Goal: Task Accomplishment & Management: Complete application form

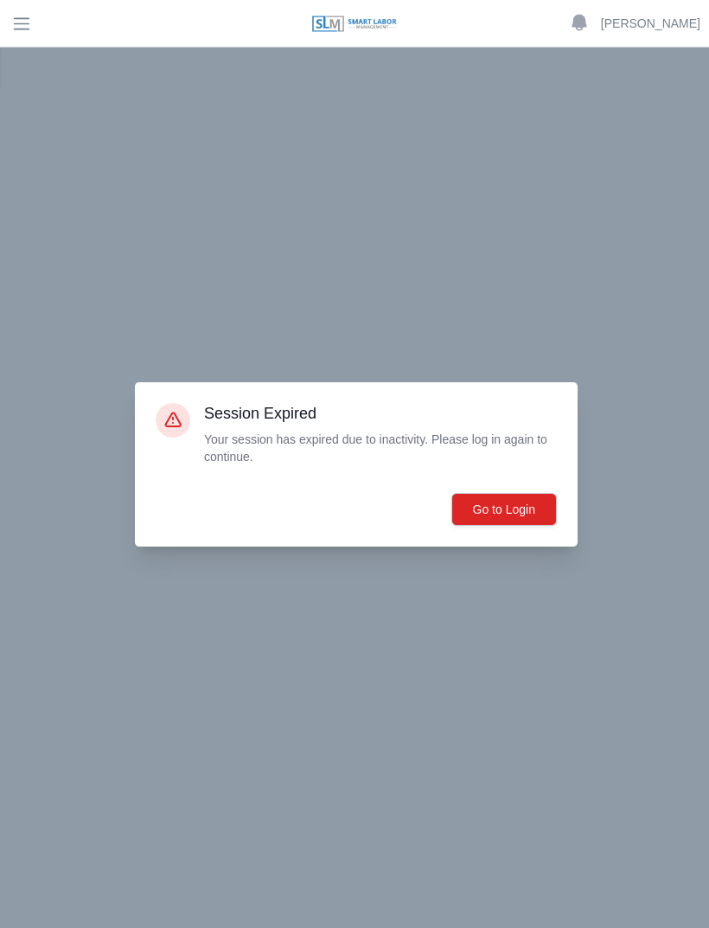
scroll to position [55, 0]
click at [513, 526] on button "Go to Login" at bounding box center [503, 509] width 105 height 33
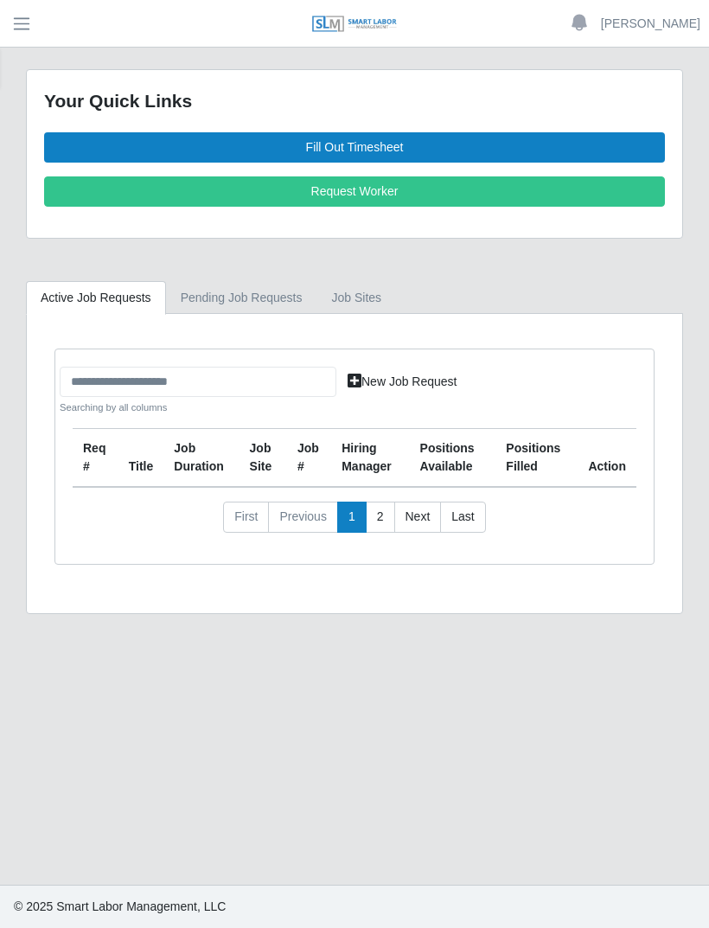
click at [387, 142] on link "Fill Out Timesheet" at bounding box center [354, 147] width 621 height 30
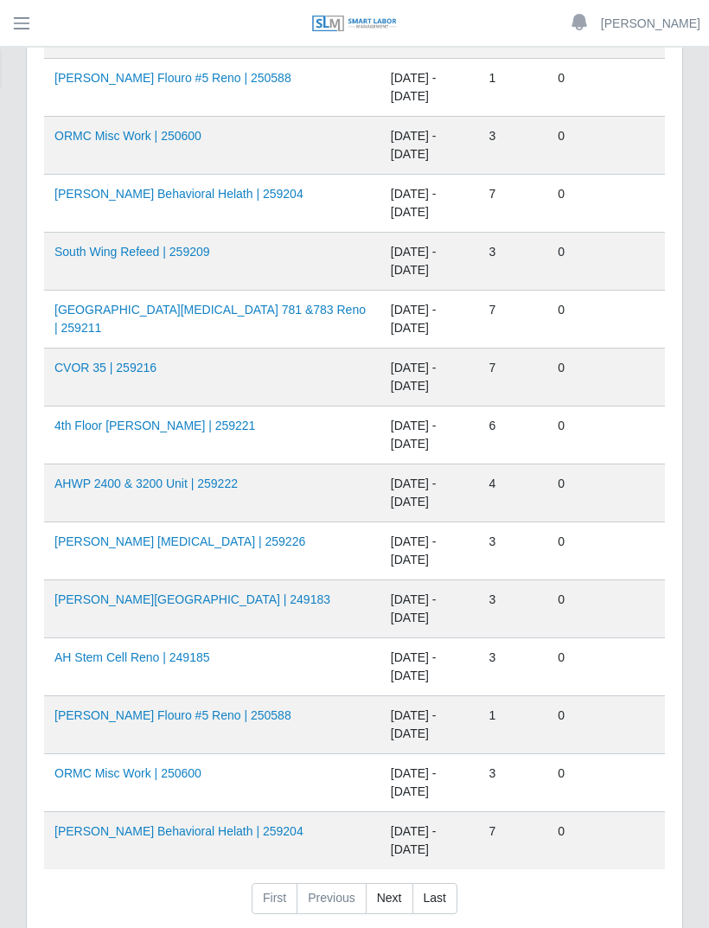
scroll to position [957, 0]
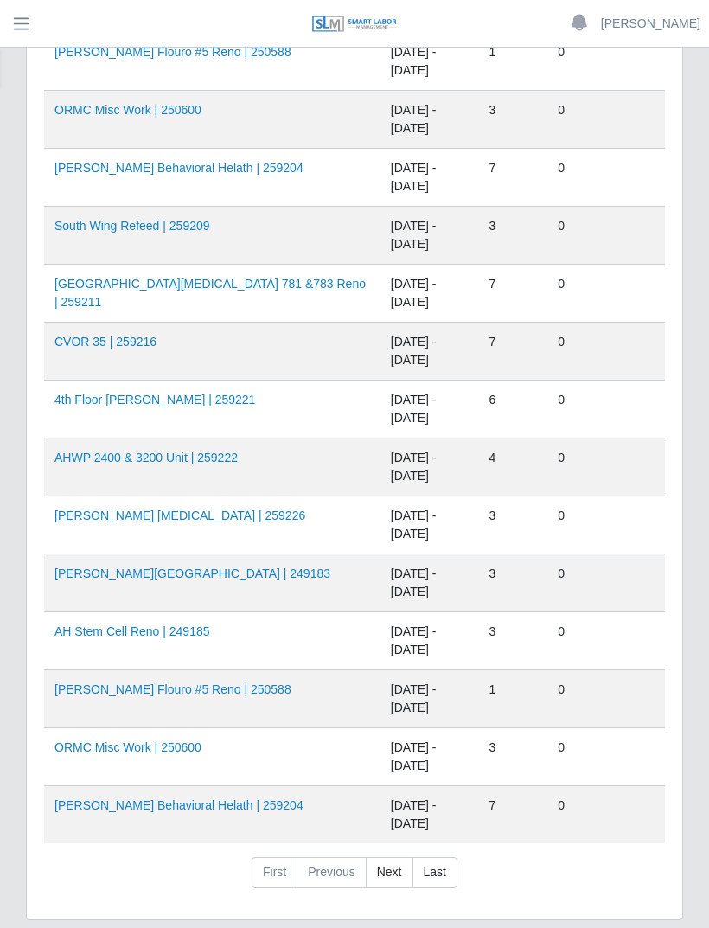
click at [180, 801] on link "AHO Behavioral Helath | 259204" at bounding box center [178, 805] width 249 height 14
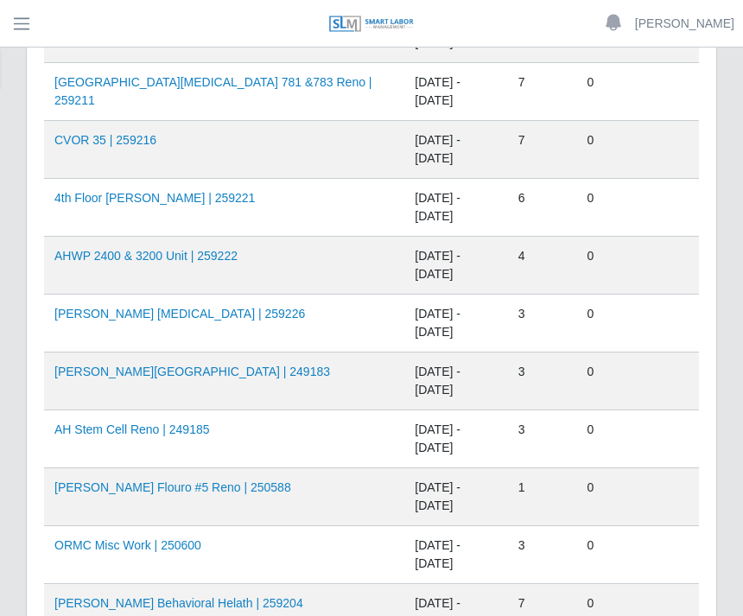
scroll to position [1157, 0]
click at [197, 490] on link "AHO Flouro #5 Reno | 250588" at bounding box center [172, 488] width 237 height 14
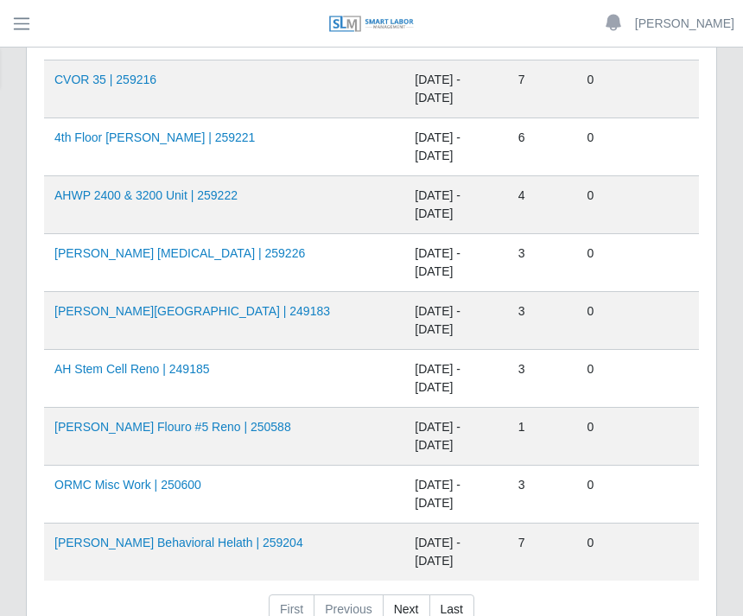
scroll to position [1268, 0]
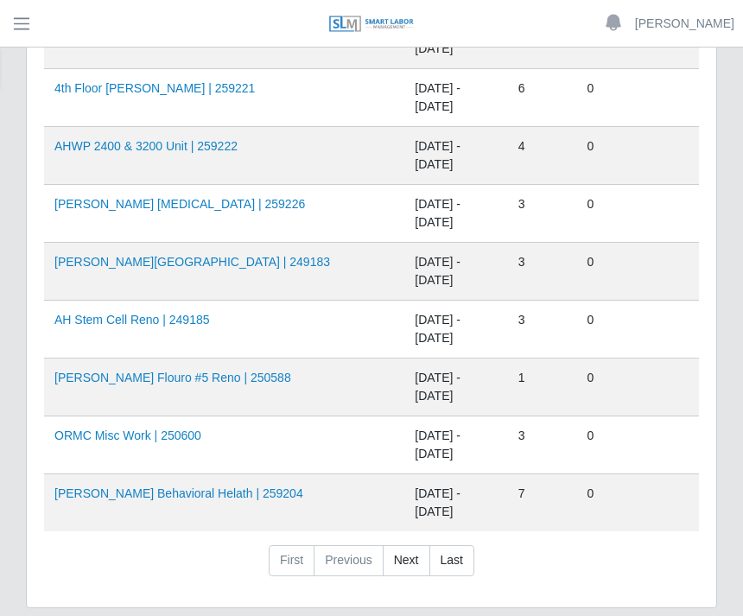
click at [465, 560] on link "Last" at bounding box center [452, 560] width 45 height 31
click at [459, 564] on link "Last" at bounding box center [452, 560] width 45 height 31
click at [356, 562] on link "Previous" at bounding box center [348, 560] width 69 height 31
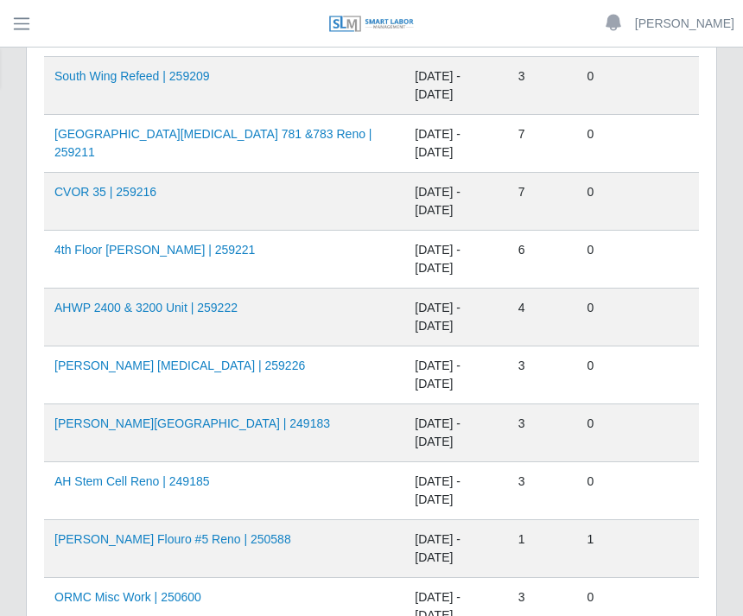
scroll to position [1107, 0]
click at [212, 251] on link "4th Floor Winnie Palmer | 259221" at bounding box center [154, 249] width 201 height 14
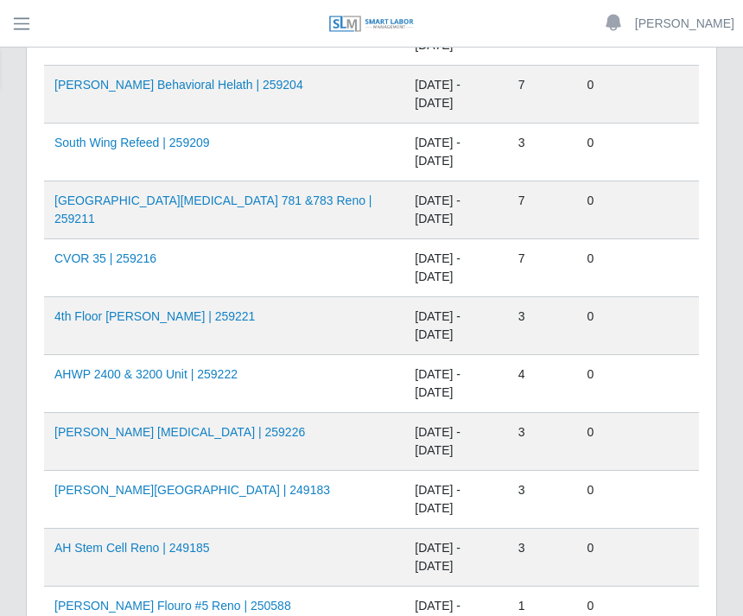
scroll to position [401, 0]
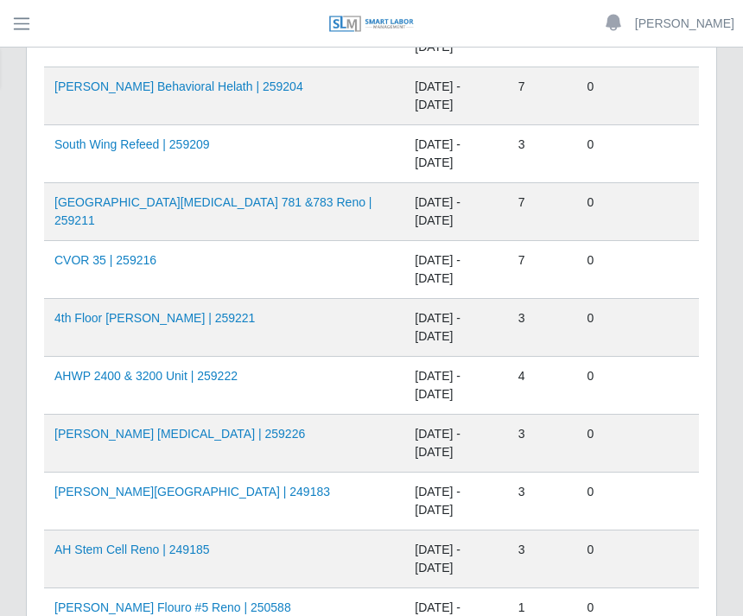
click at [292, 446] on td "AHO Dialysis | 259226" at bounding box center [224, 444] width 360 height 58
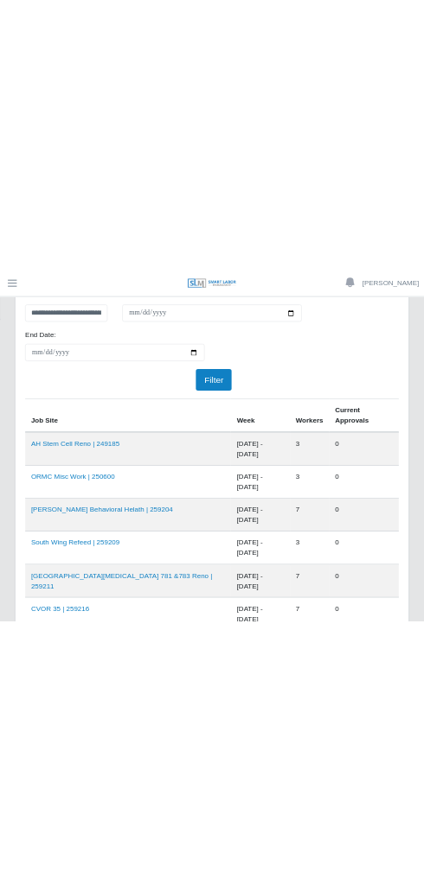
scroll to position [0, 0]
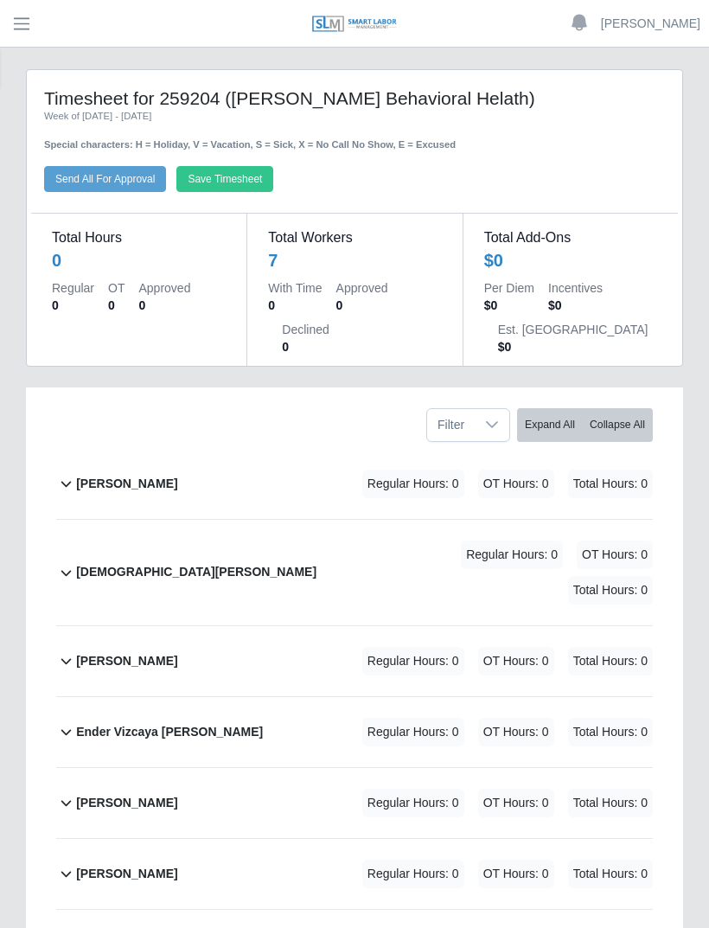
click at [140, 652] on b "[PERSON_NAME]" at bounding box center [126, 661] width 101 height 18
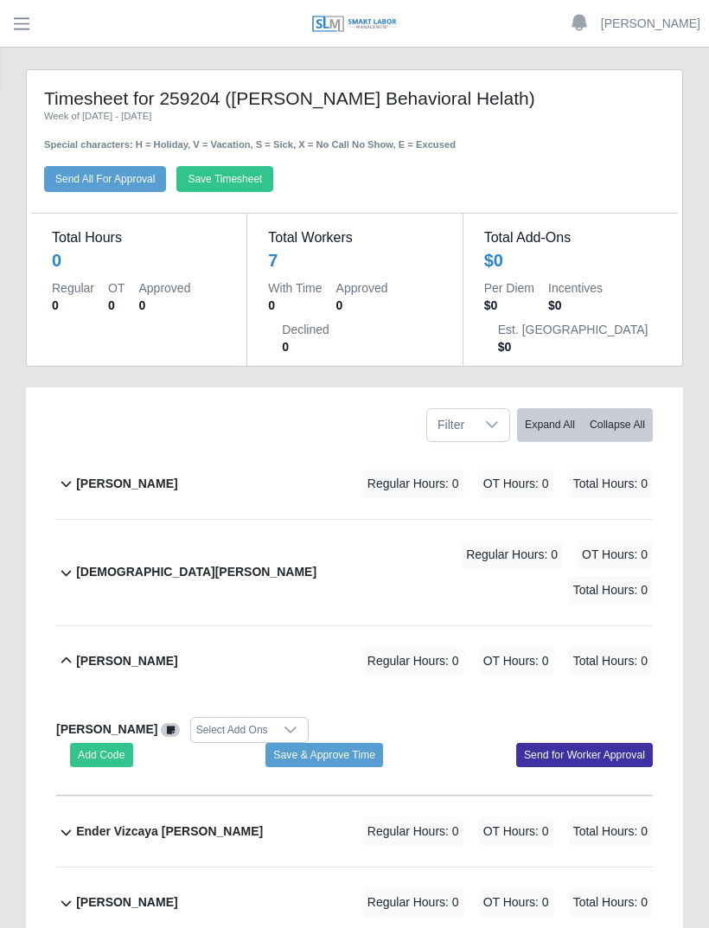
click at [106, 743] on button "Add Code" at bounding box center [101, 755] width 63 height 24
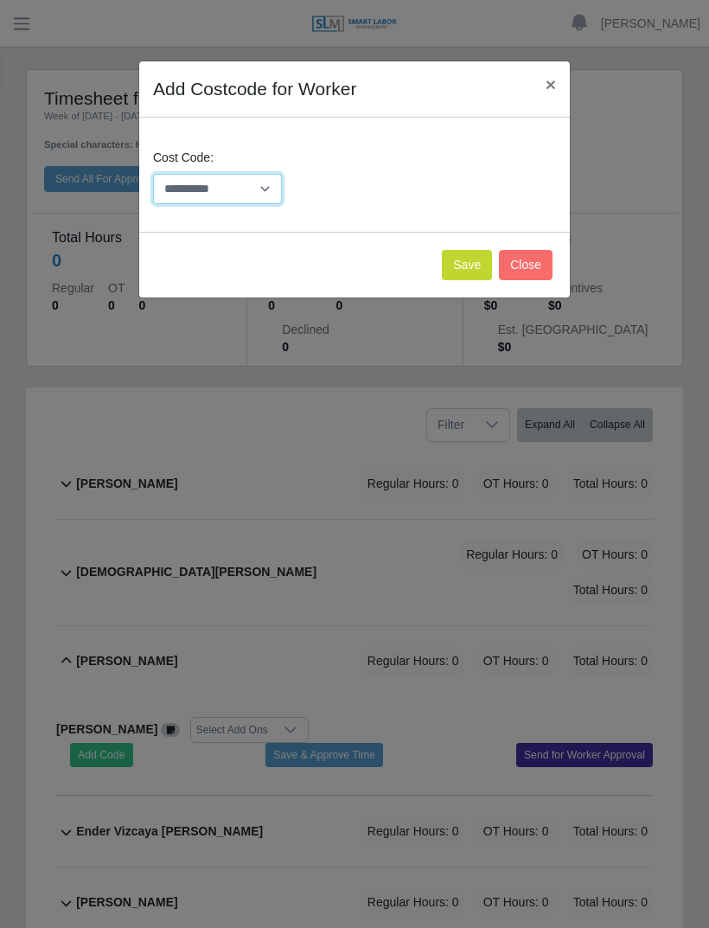
click at [271, 190] on select "**********" at bounding box center [217, 189] width 129 height 30
select select "**********"
click at [473, 255] on button "Save" at bounding box center [467, 265] width 50 height 30
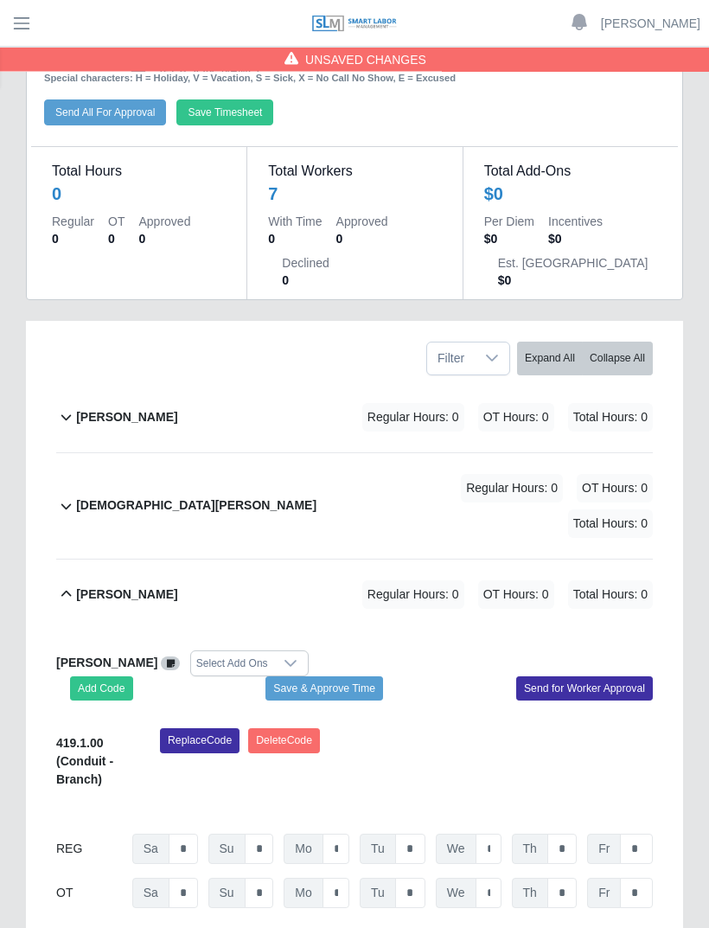
scroll to position [78, 0]
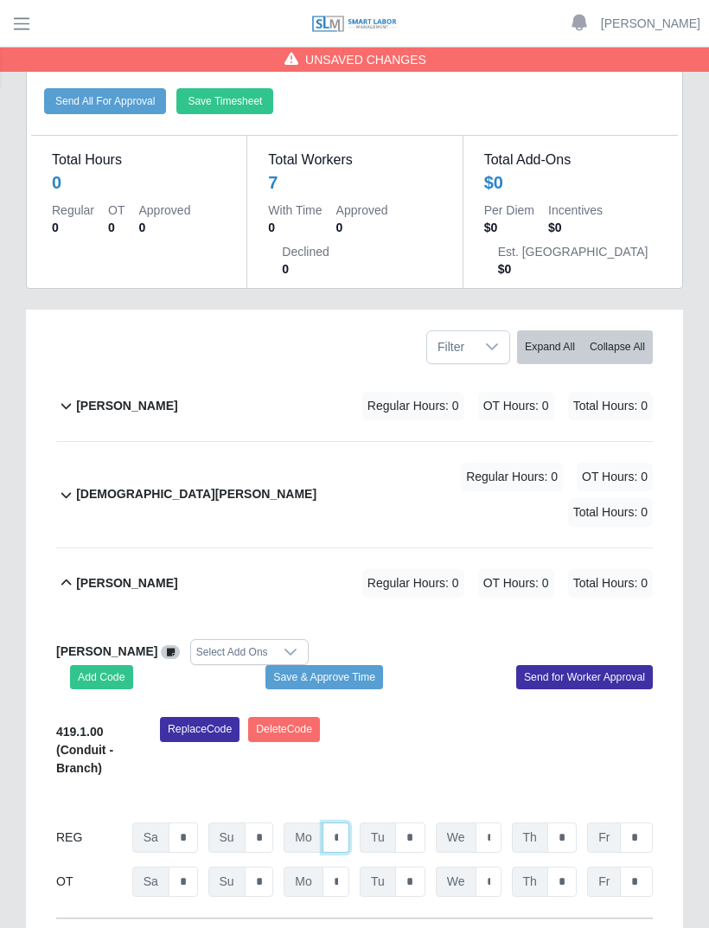
click at [345, 822] on input "*" at bounding box center [335, 837] width 27 height 30
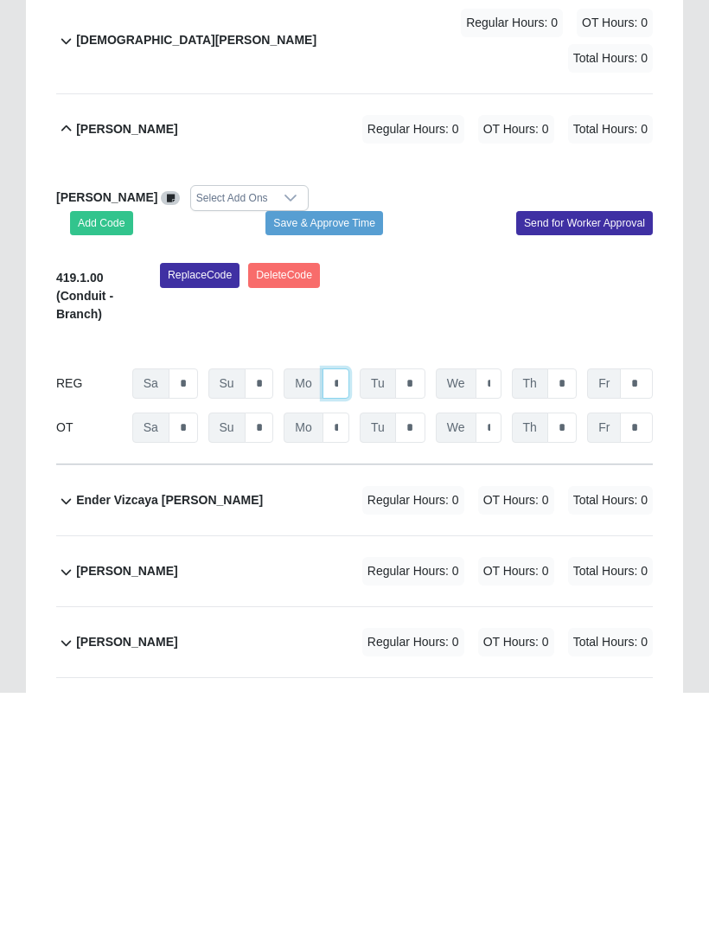
type input "*"
click at [423, 604] on input "*" at bounding box center [410, 619] width 30 height 30
type input "*"
click at [497, 604] on input "*" at bounding box center [488, 619] width 26 height 30
type input "*"
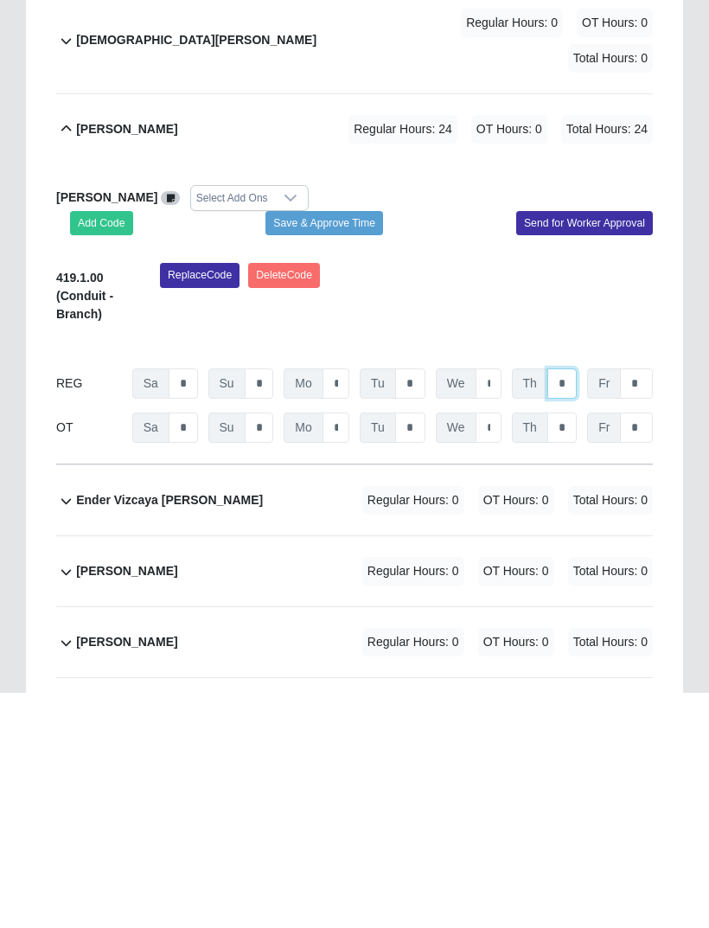
click at [570, 604] on input "*" at bounding box center [561, 619] width 29 height 30
type input "*"
click at [649, 604] on input "*" at bounding box center [636, 619] width 33 height 30
type input "*"
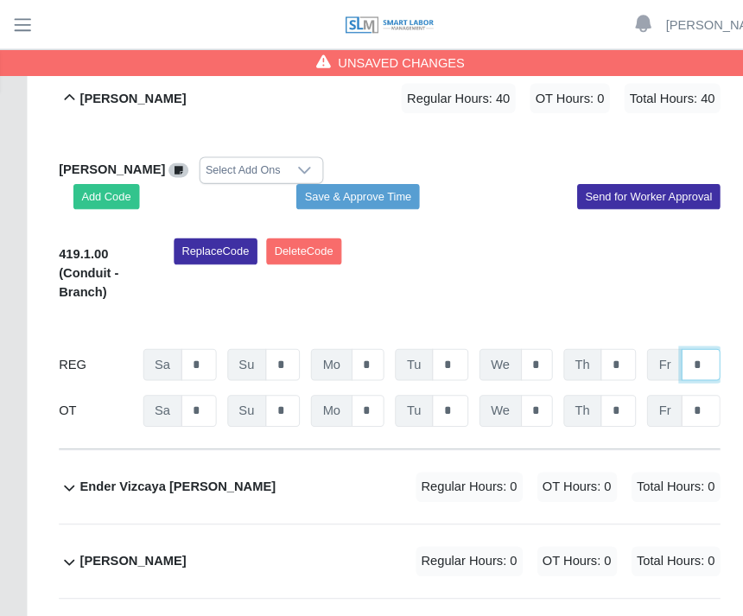
scroll to position [335, 0]
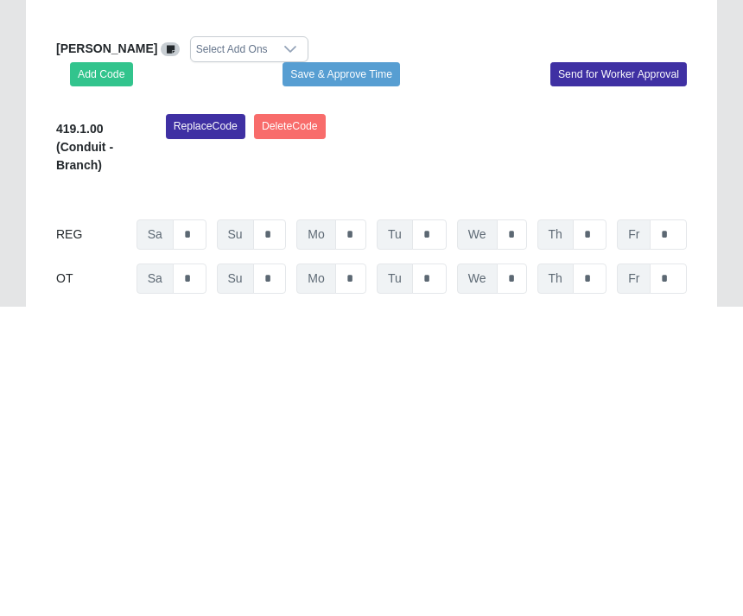
click at [366, 373] on button "Save & Approve Time" at bounding box center [342, 385] width 118 height 24
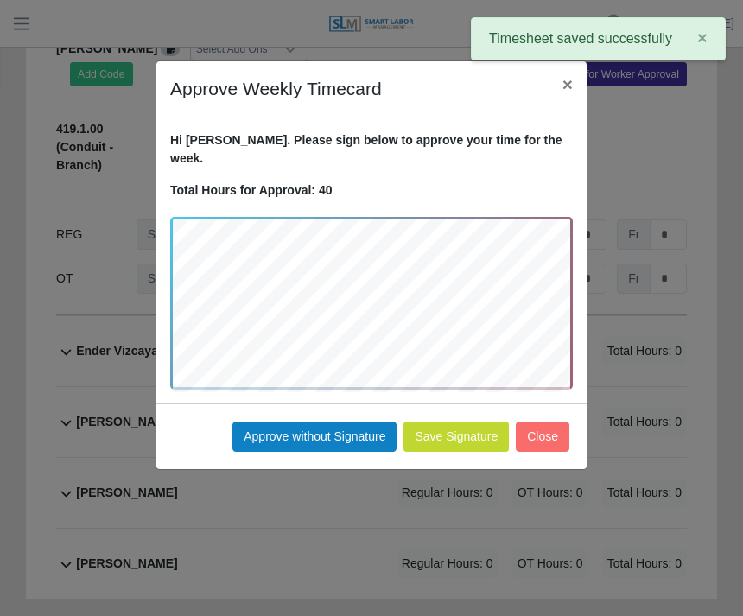
click at [321, 422] on button "Approve without Signature" at bounding box center [315, 437] width 164 height 30
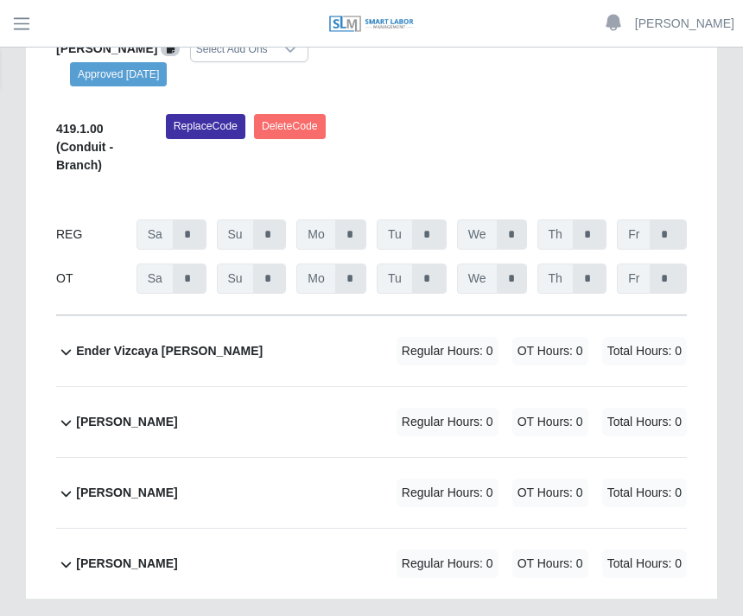
click at [177, 408] on div "Jorge Rondon Alvarado" at bounding box center [126, 422] width 101 height 29
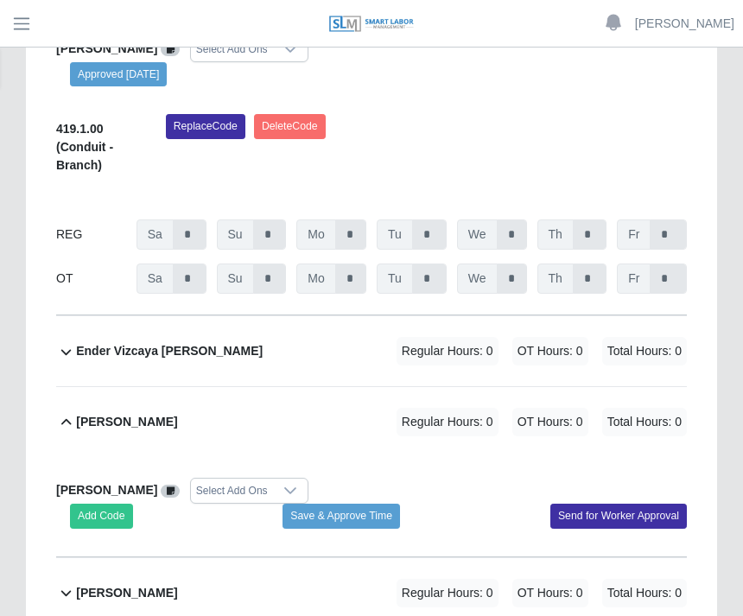
click at [114, 504] on button "Add Code" at bounding box center [101, 516] width 63 height 24
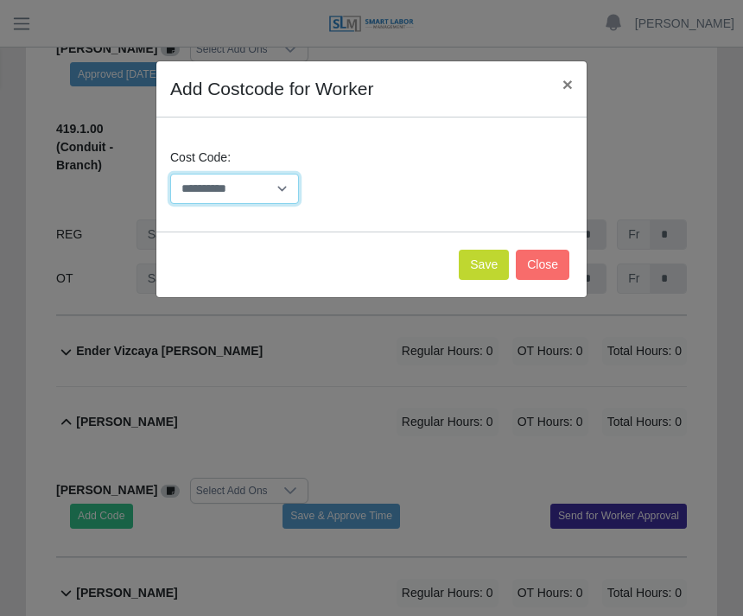
click at [283, 183] on select "**********" at bounding box center [234, 189] width 129 height 30
select select "**********"
click at [480, 261] on button "Save" at bounding box center [484, 265] width 50 height 30
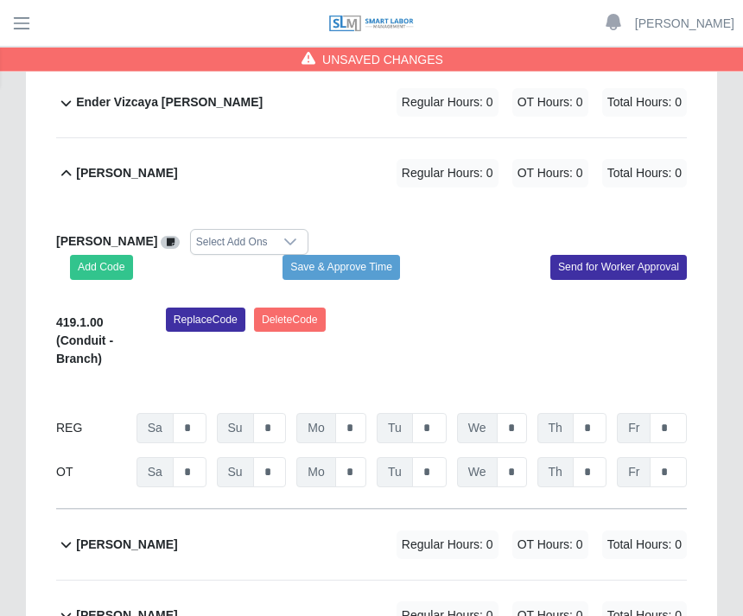
scroll to position [894, 0]
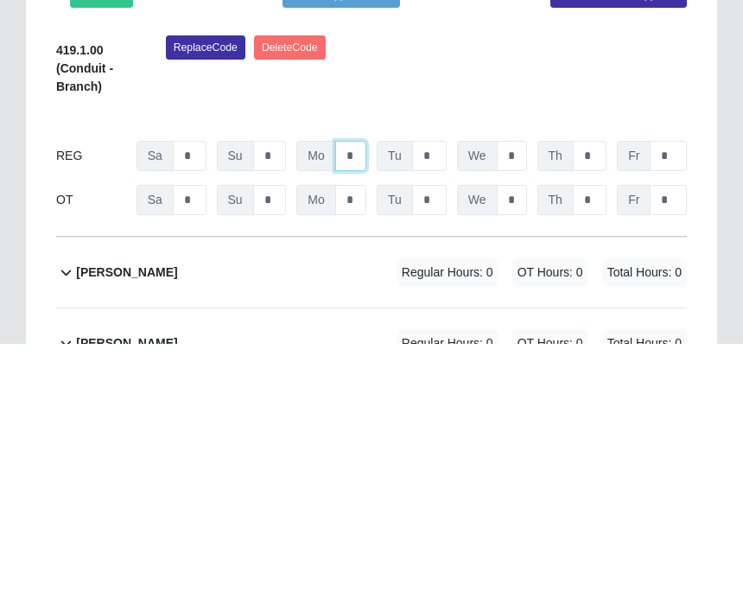
type input "*"
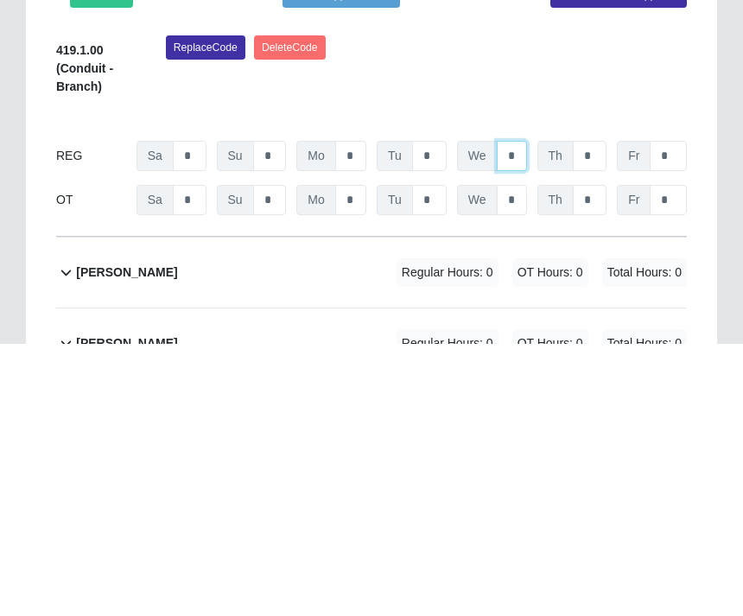
type input "*"
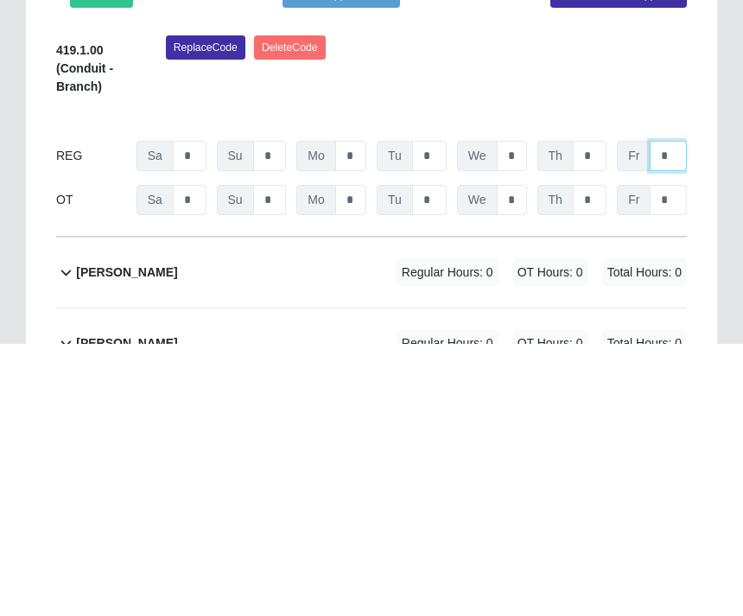
type input "*"
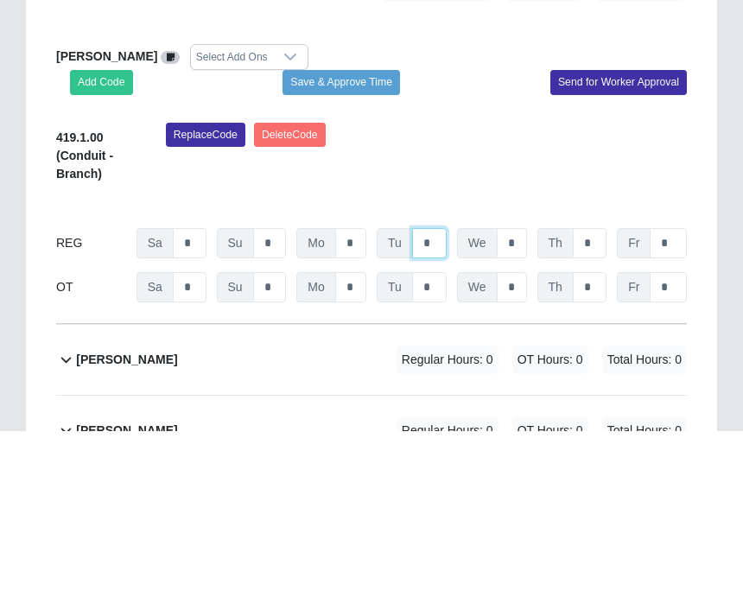
type input "*"
click at [367, 255] on button "Save & Approve Time" at bounding box center [342, 267] width 118 height 24
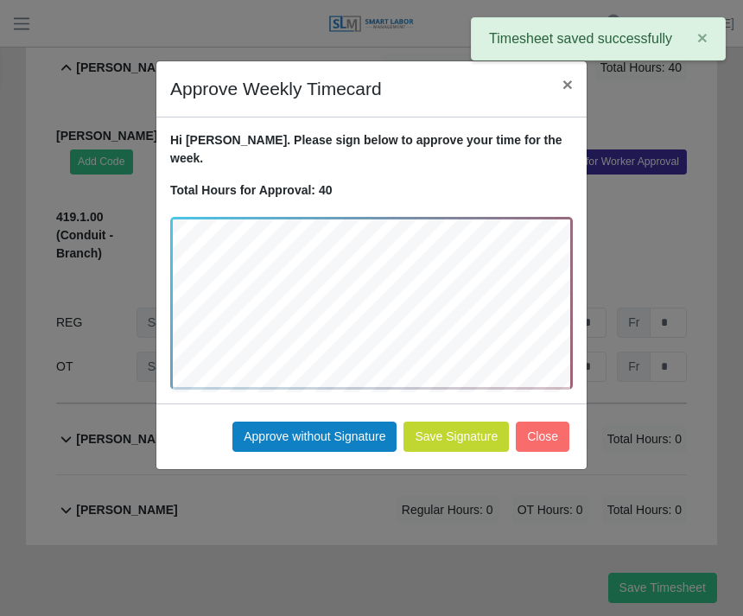
click at [352, 423] on button "Approve without Signature" at bounding box center [315, 437] width 164 height 30
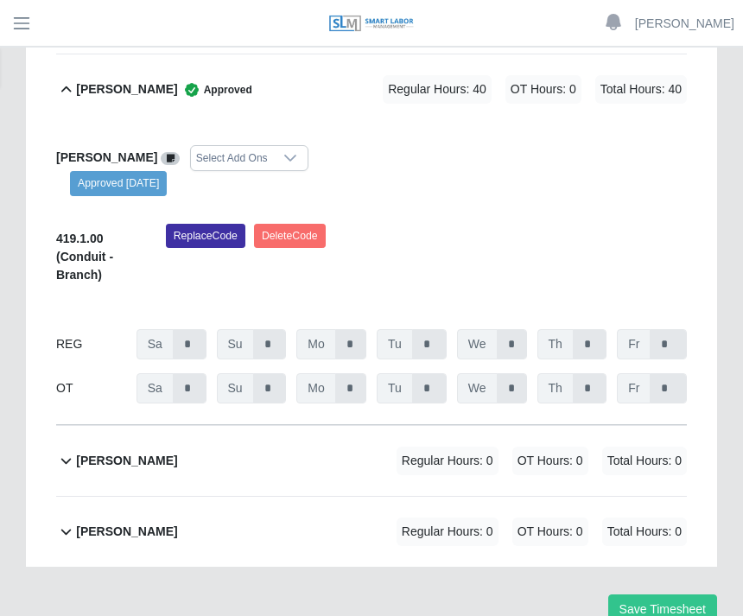
scroll to position [979, 0]
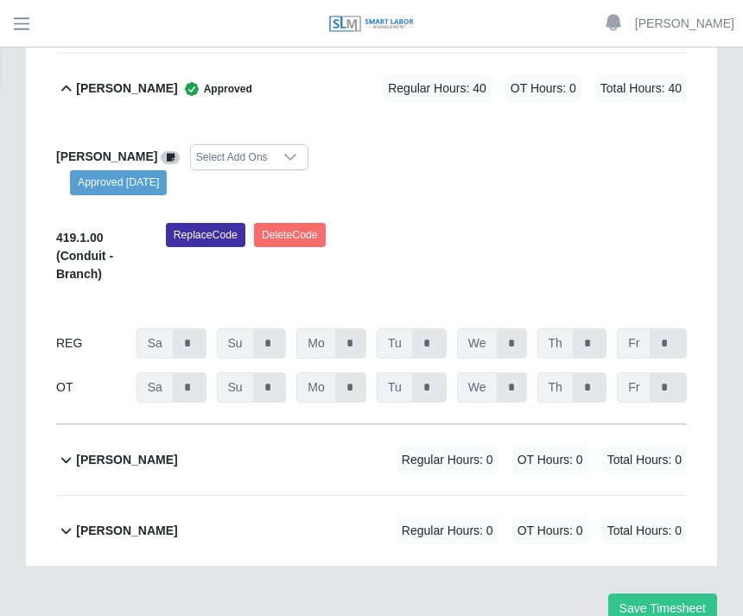
click at [663, 604] on button "Save Timesheet" at bounding box center [663, 609] width 109 height 30
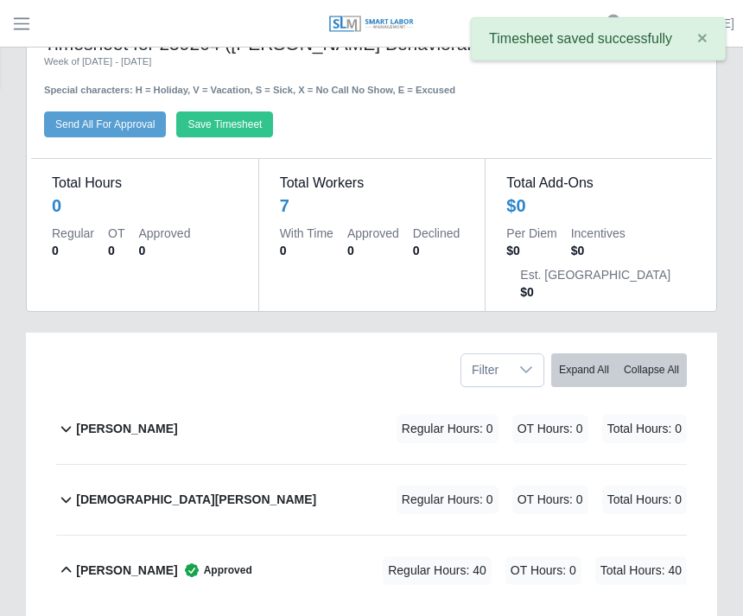
scroll to position [0, 0]
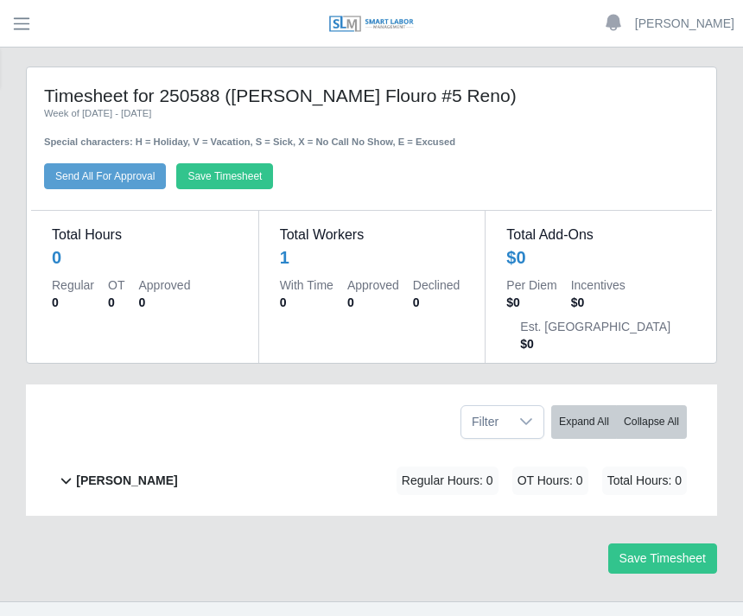
scroll to position [2, 0]
click at [105, 469] on div "Alvaro Pena" at bounding box center [126, 482] width 101 height 29
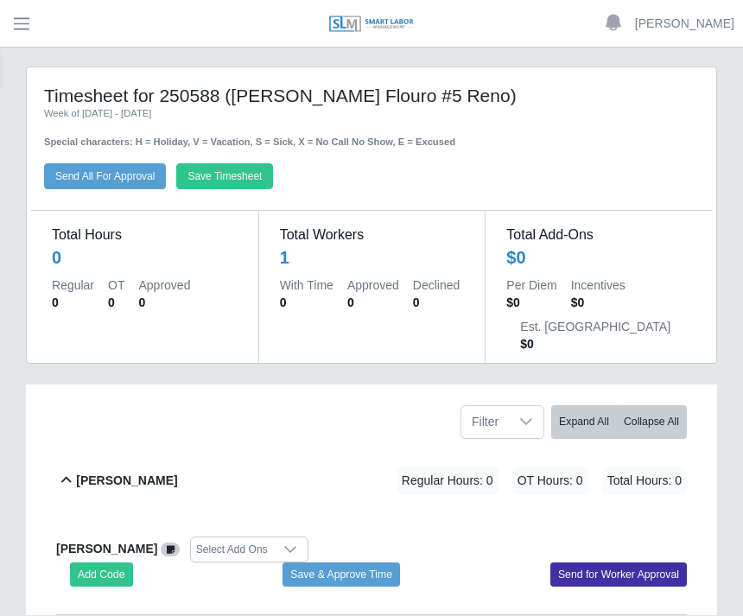
scroll to position [35, 0]
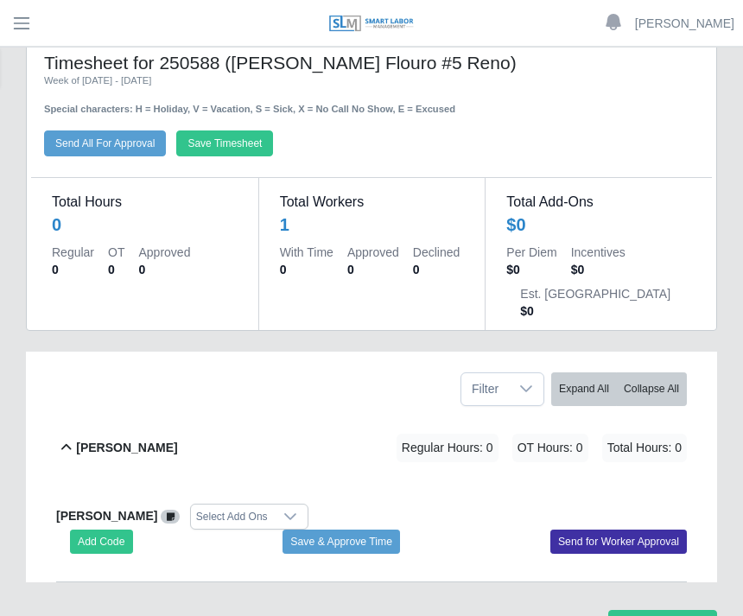
click at [97, 536] on button "Add Code" at bounding box center [101, 543] width 63 height 24
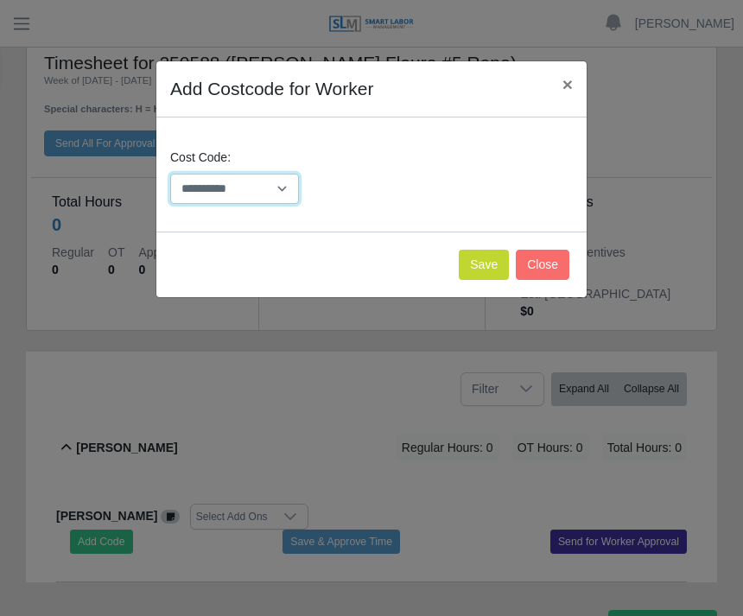
click at [283, 192] on select "**********" at bounding box center [234, 189] width 129 height 30
click at [279, 189] on select "**********" at bounding box center [234, 189] width 129 height 30
select select "**********"
click at [487, 265] on button "Save" at bounding box center [484, 265] width 50 height 30
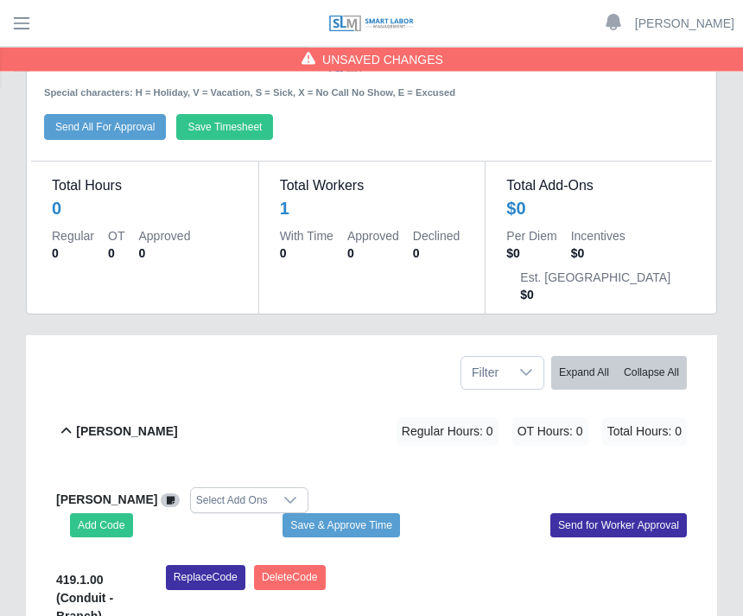
scroll to position [54, 0]
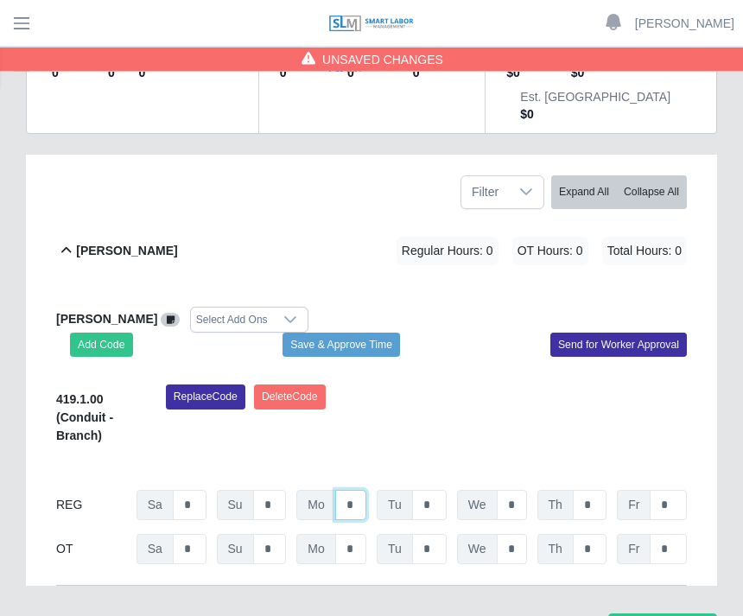
click at [364, 494] on input "*" at bounding box center [350, 506] width 31 height 30
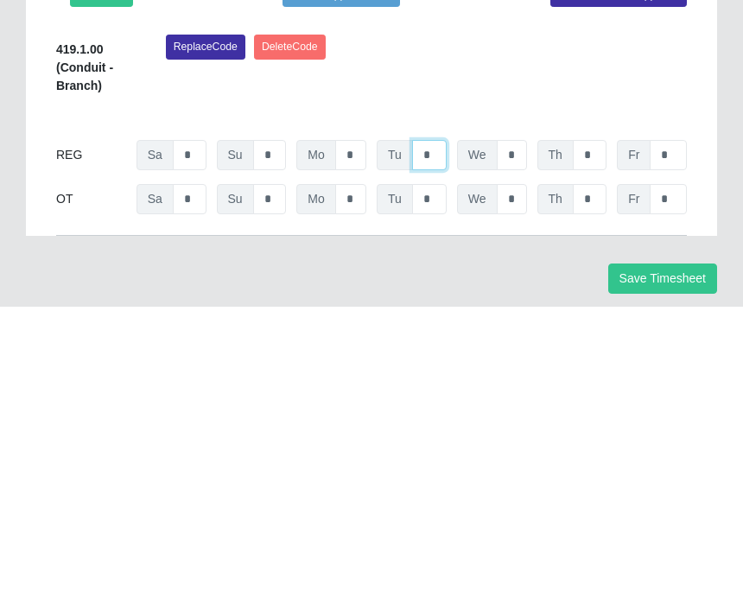
click at [440, 450] on input "*" at bounding box center [429, 465] width 35 height 30
type input "*"
click at [511, 450] on input "*" at bounding box center [512, 465] width 30 height 30
click at [602, 450] on input "*" at bounding box center [590, 465] width 34 height 30
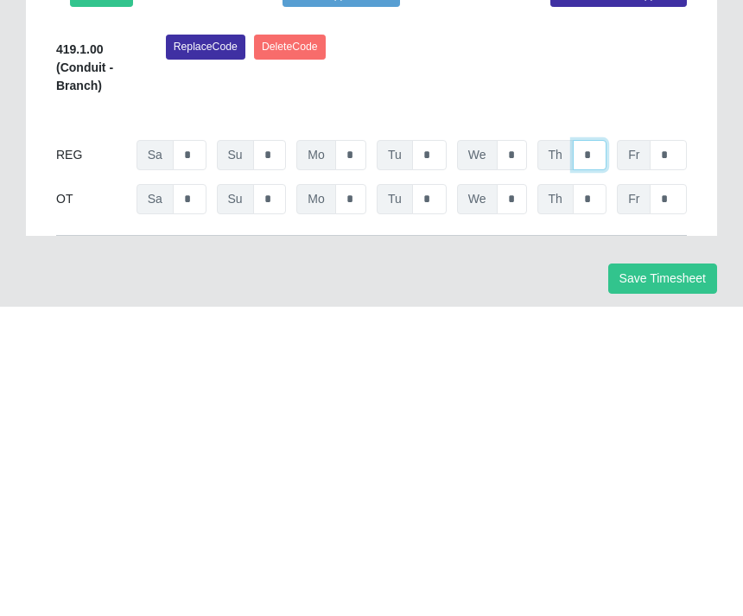
type input "*"
click at [685, 450] on input "*" at bounding box center [668, 465] width 37 height 30
click at [697, 175] on div "Alvaro Pena Regular Hours: 16 OT Hours: 0 Total Hours: 16 Alvaro Pena Select Ad…" at bounding box center [371, 360] width 657 height 370
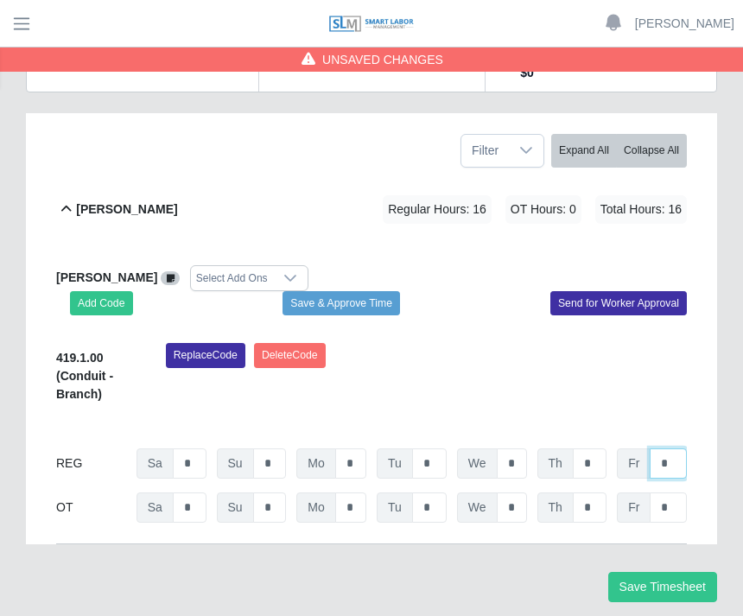
click at [681, 463] on input "*" at bounding box center [668, 464] width 37 height 30
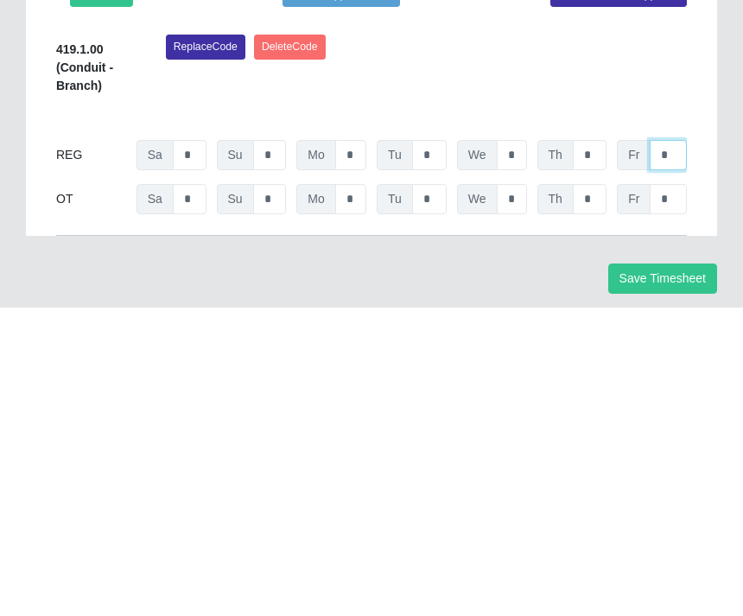
type input "*"
click at [515, 449] on input "*" at bounding box center [512, 464] width 30 height 30
type input "*"
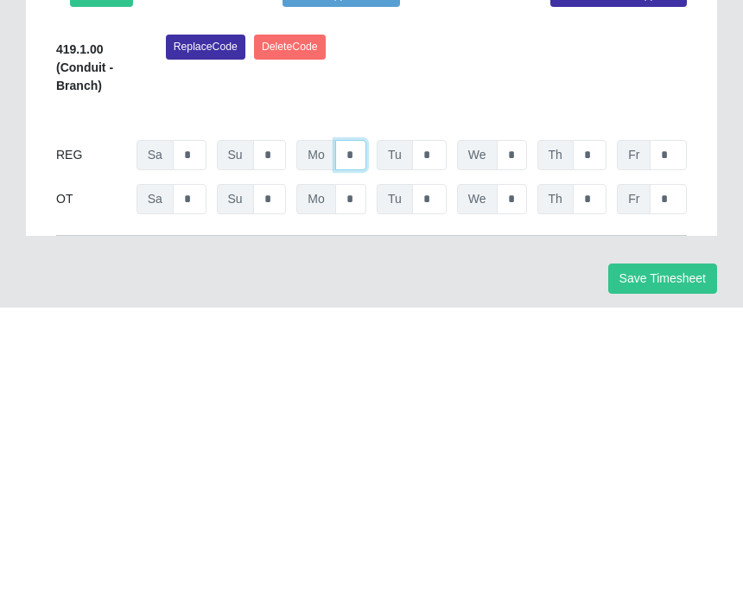
click at [354, 449] on input "*" at bounding box center [350, 464] width 31 height 30
type input "*"
click at [670, 493] on input "*" at bounding box center [668, 508] width 37 height 30
type input "*"
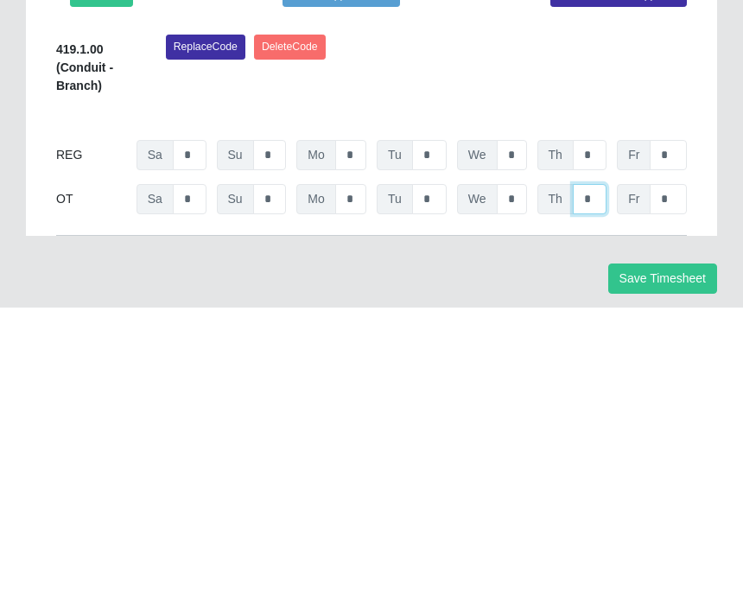
click at [604, 493] on input "*" at bounding box center [590, 508] width 34 height 30
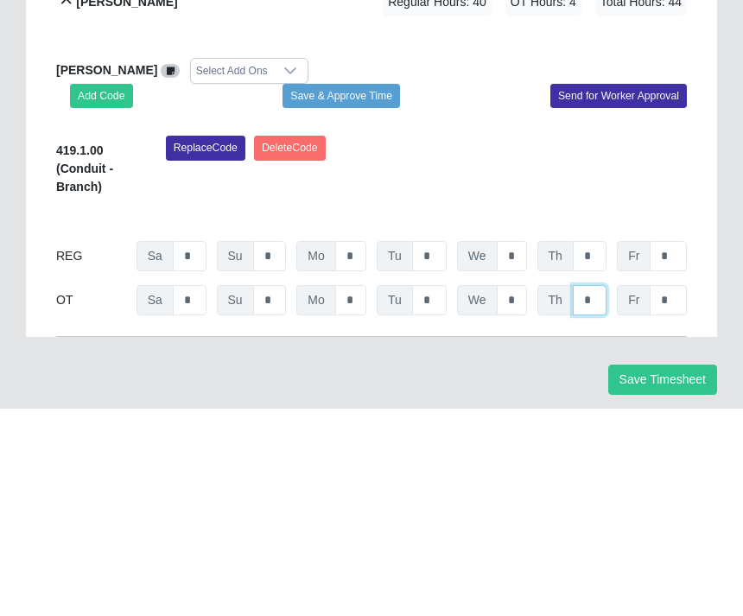
type input "*"
click at [369, 291] on button "Save & Approve Time" at bounding box center [342, 303] width 118 height 24
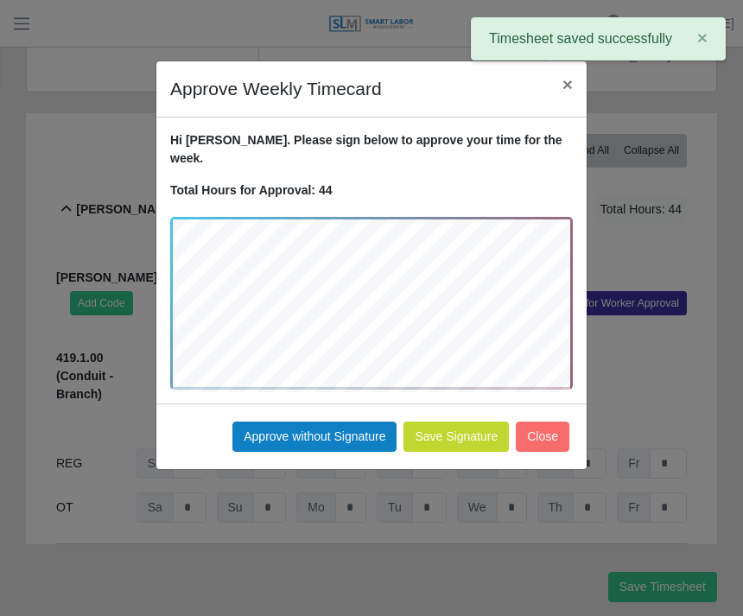
click at [319, 422] on button "Approve without Signature" at bounding box center [315, 437] width 164 height 30
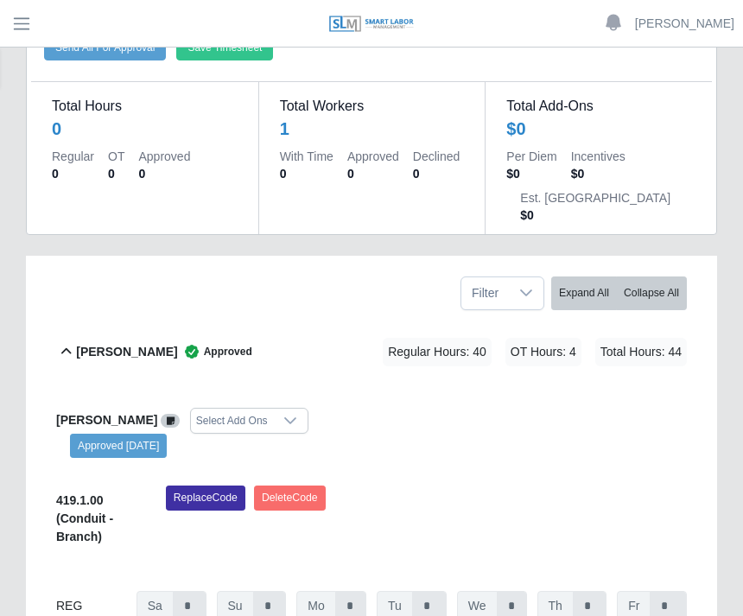
scroll to position [0, 0]
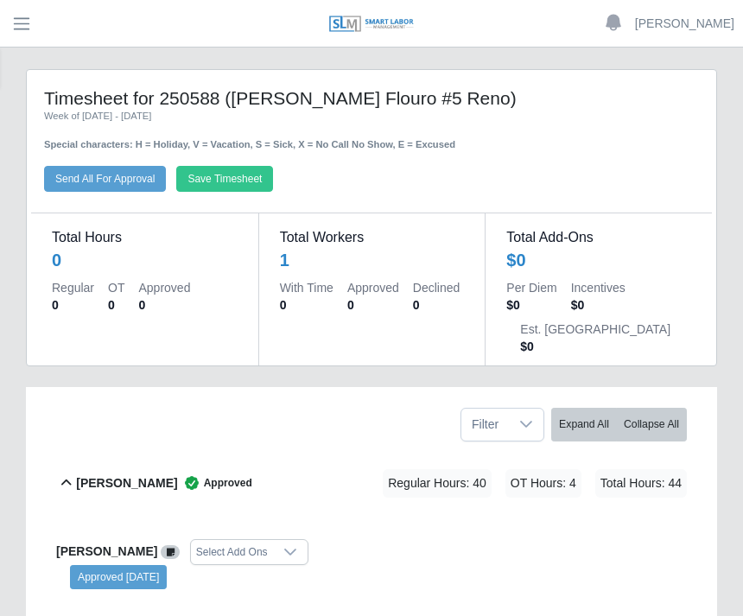
click at [248, 182] on button "Save Timesheet" at bounding box center [224, 179] width 97 height 26
